Goal: Task Accomplishment & Management: Use online tool/utility

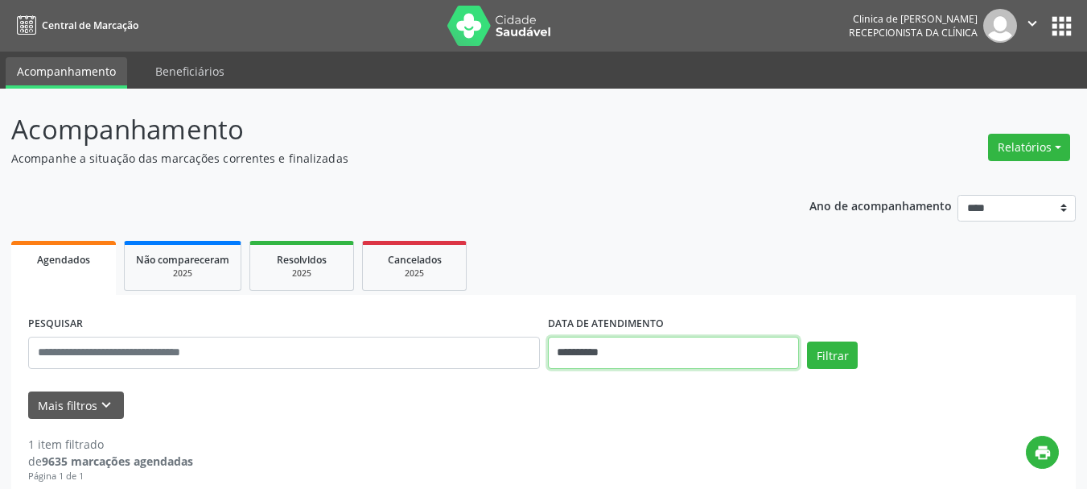
click at [626, 357] on input "**********" at bounding box center [674, 352] width 252 height 32
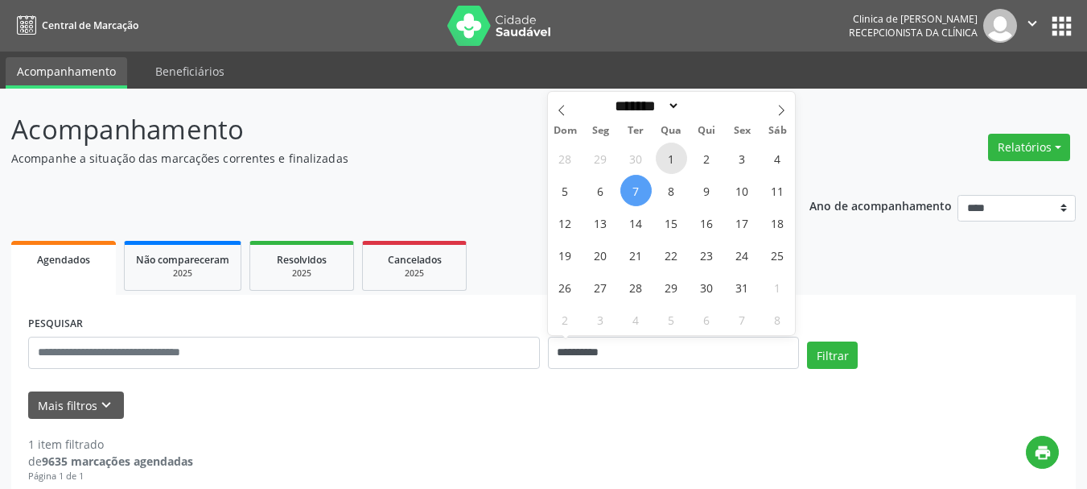
click at [671, 159] on span "1" at bounding box center [671, 157] width 31 height 31
type input "**********"
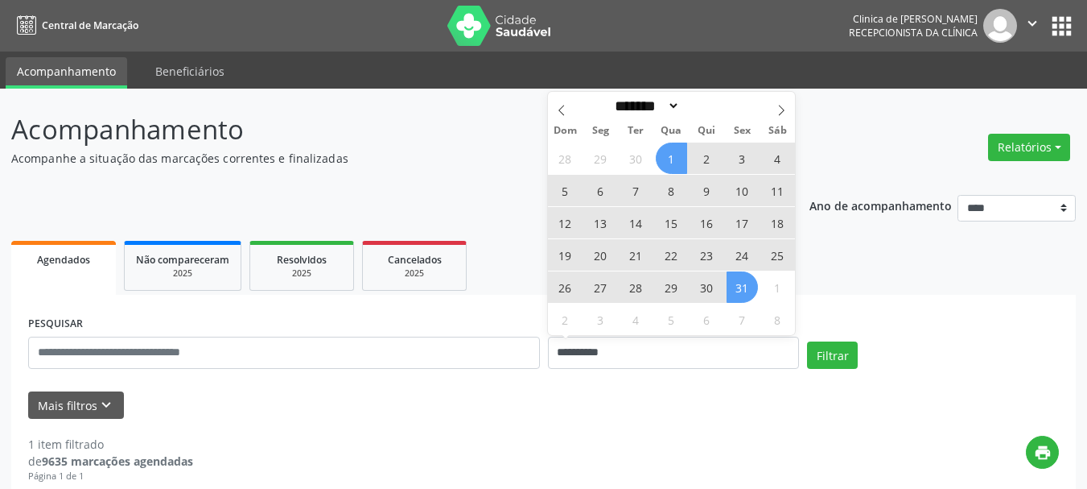
click at [740, 288] on span "31" at bounding box center [742, 286] width 31 height 31
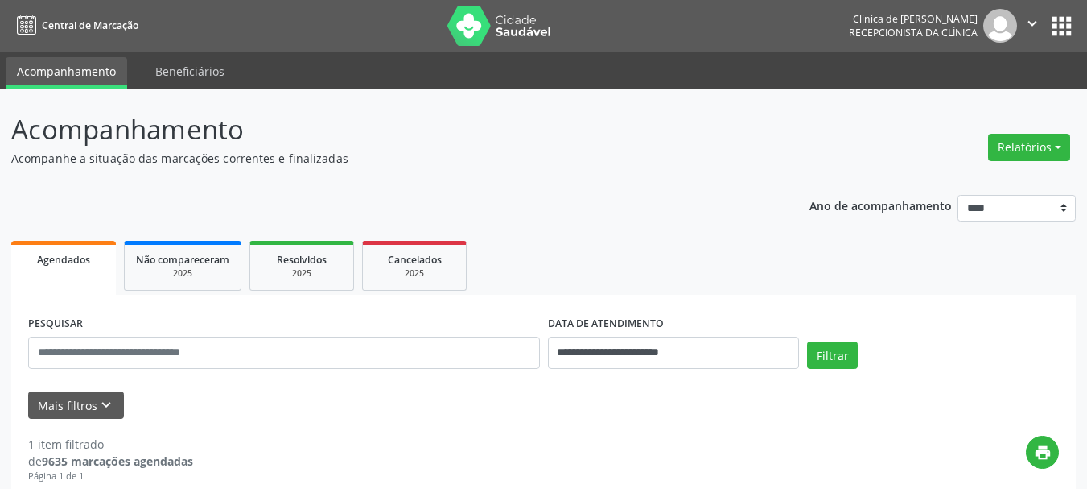
scroll to position [268, 0]
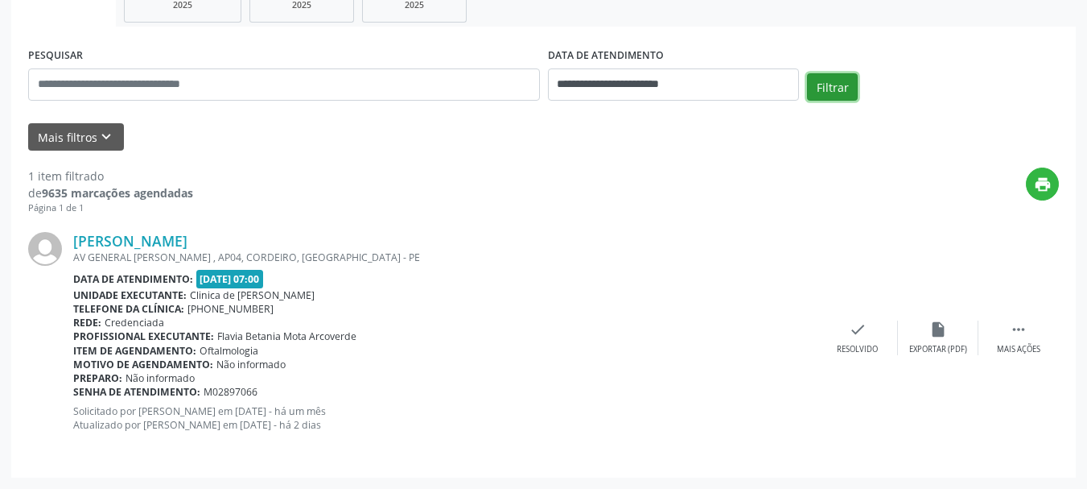
click at [837, 89] on button "Filtrar" at bounding box center [832, 86] width 51 height 27
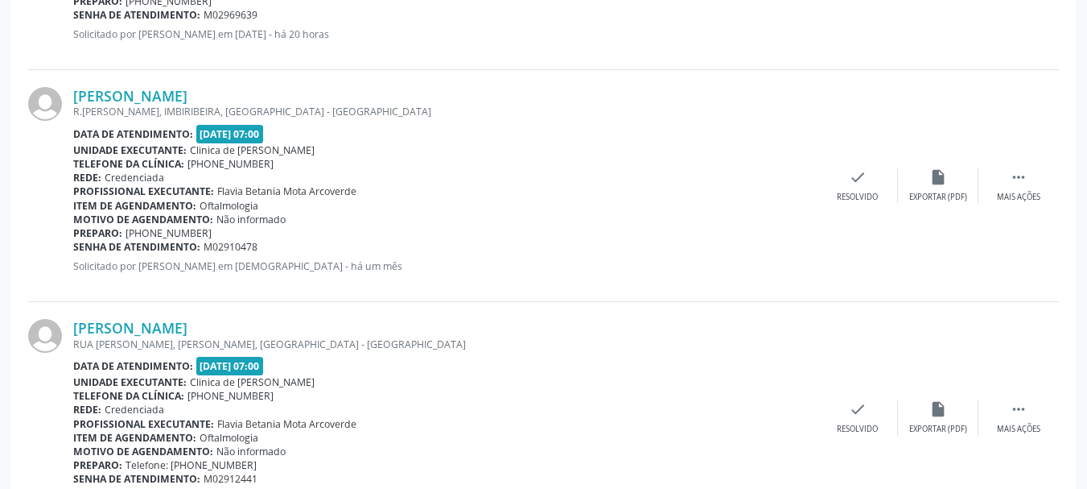
scroll to position [1636, 0]
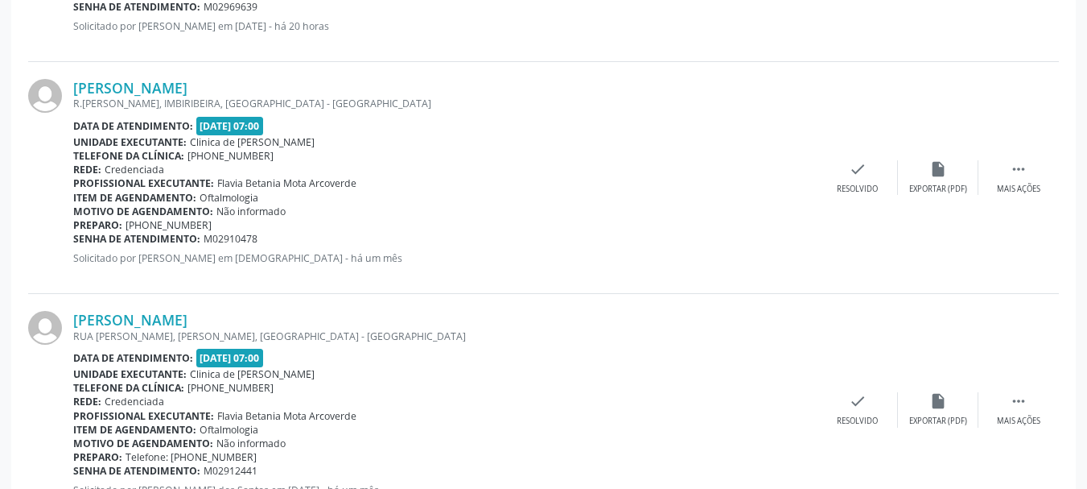
click at [141, 377] on b "Unidade executante:" at bounding box center [129, 374] width 113 height 14
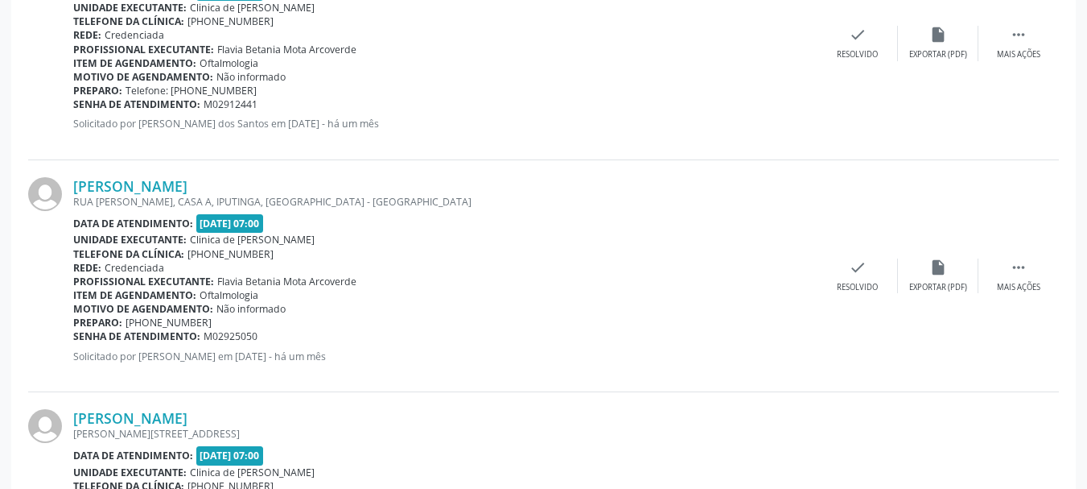
scroll to position [1976, 0]
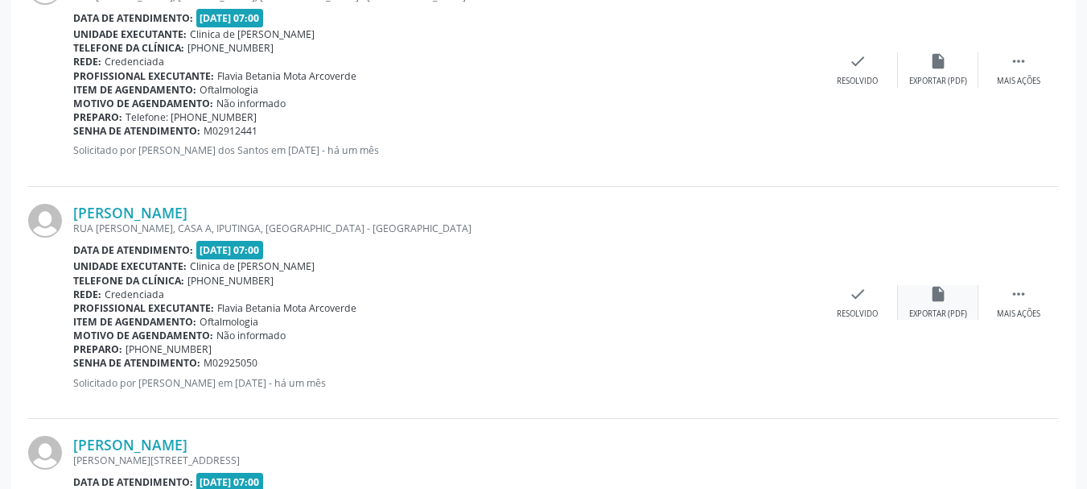
click at [935, 300] on icon "insert_drive_file" at bounding box center [939, 294] width 18 height 18
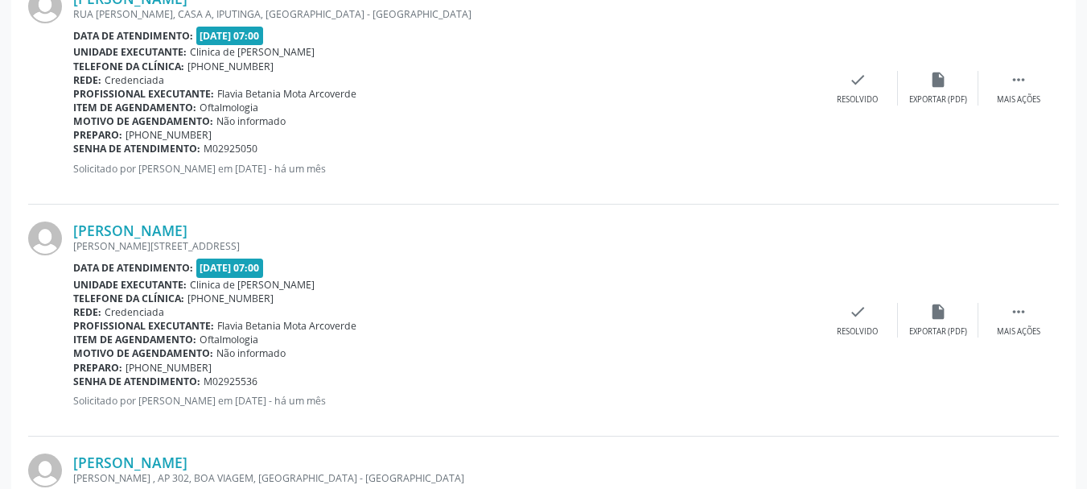
scroll to position [2218, 0]
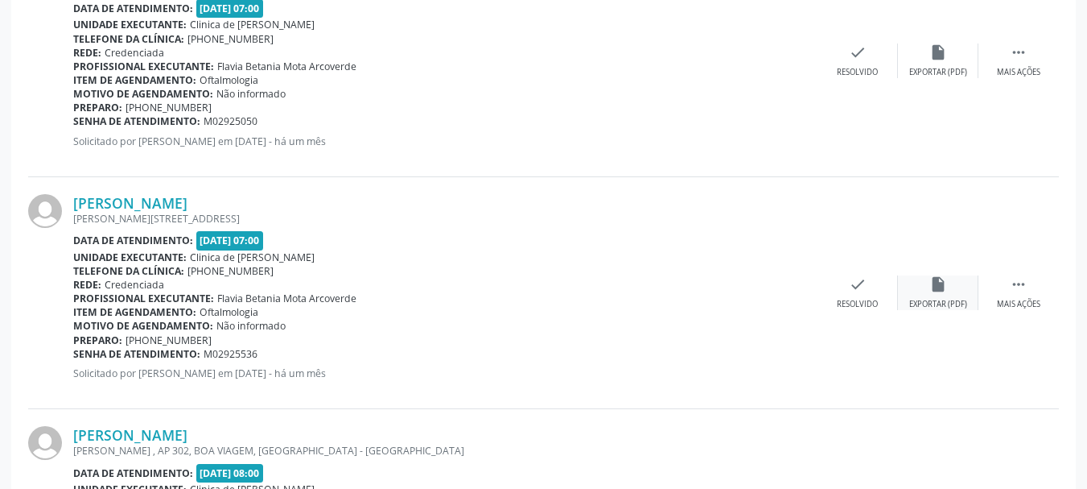
click at [930, 288] on icon "insert_drive_file" at bounding box center [939, 284] width 18 height 18
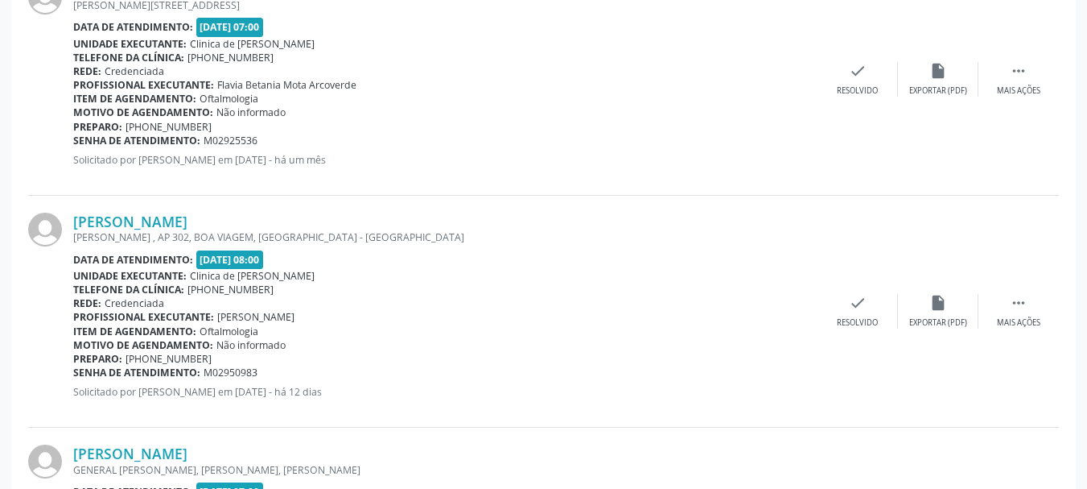
scroll to position [2459, 0]
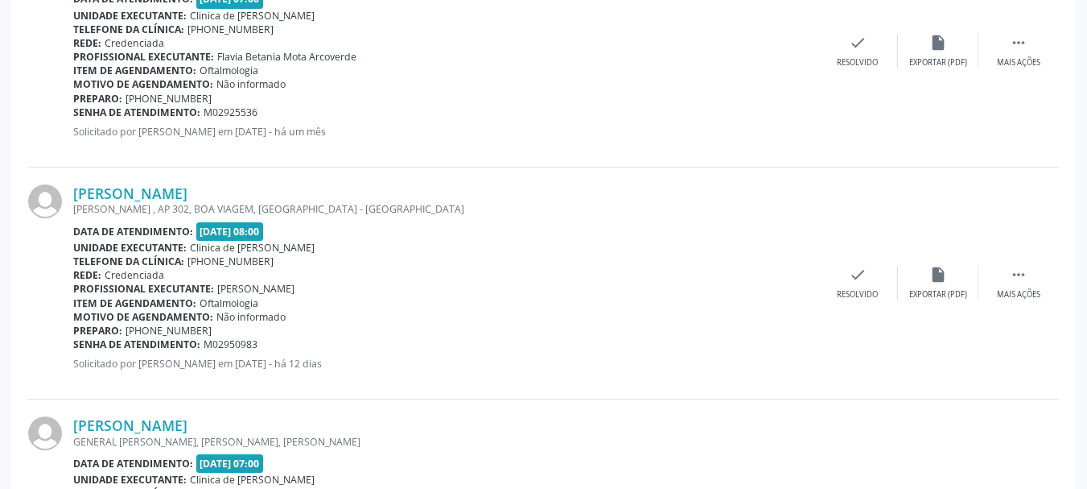
click at [207, 265] on span "[PHONE_NUMBER]" at bounding box center [231, 261] width 86 height 14
click at [947, 289] on div "Exportar (PDF)" at bounding box center [939, 294] width 58 height 11
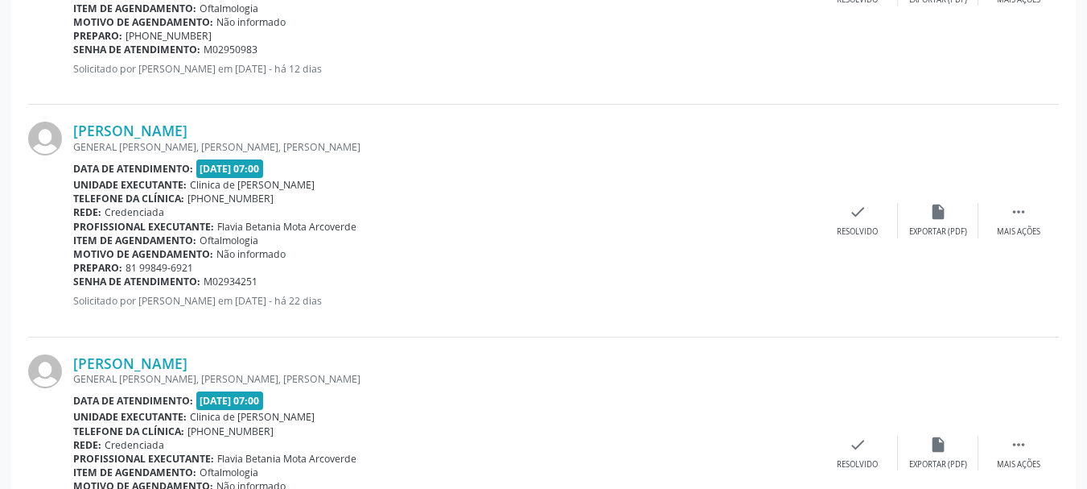
scroll to position [2781, 0]
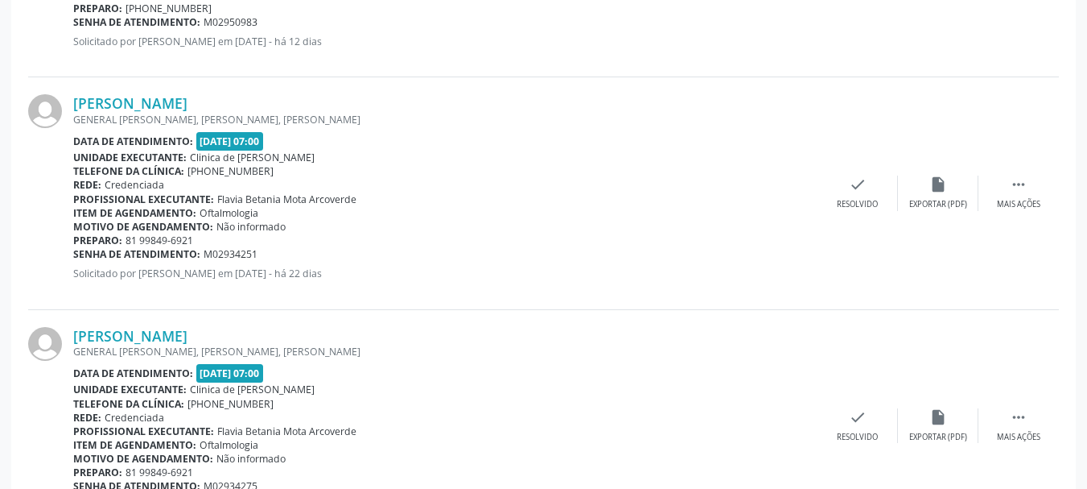
click at [184, 229] on b "Motivo de agendamento:" at bounding box center [143, 227] width 140 height 14
click at [936, 187] on icon "insert_drive_file" at bounding box center [939, 184] width 18 height 18
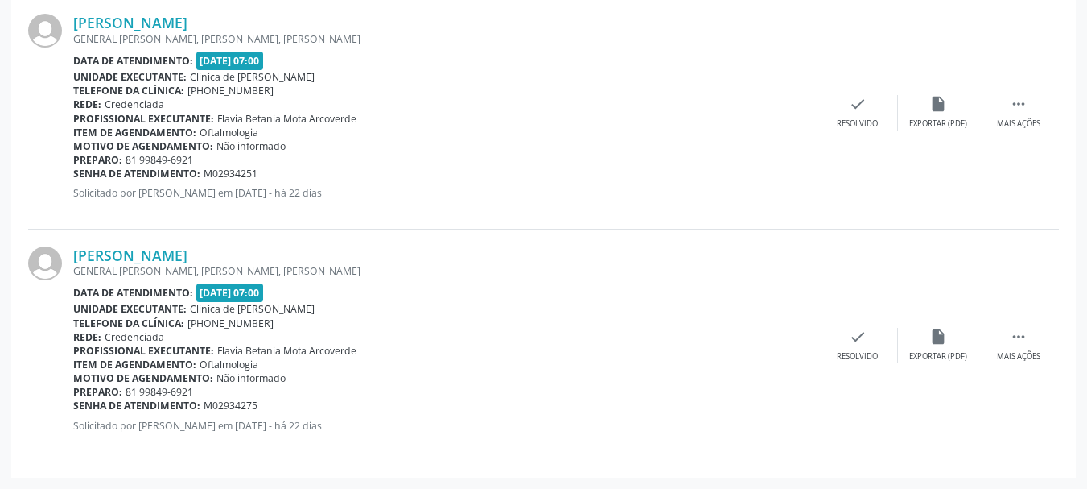
click at [213, 344] on b "Profissional executante:" at bounding box center [143, 351] width 141 height 14
click at [940, 335] on icon "insert_drive_file" at bounding box center [939, 337] width 18 height 18
click at [198, 398] on b "Senha de atendimento:" at bounding box center [136, 405] width 127 height 14
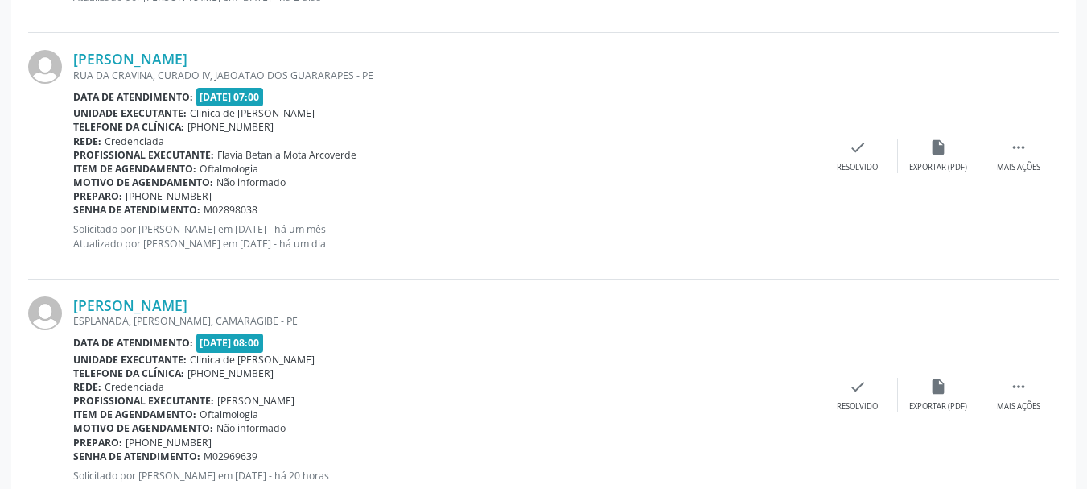
scroll to position [1155, 0]
